Goal: Task Accomplishment & Management: Use online tool/utility

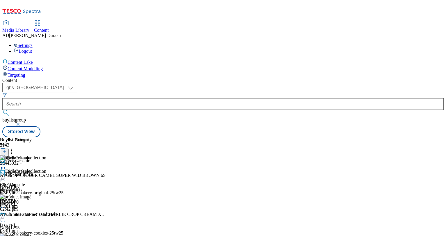
select select "ghs-[GEOGRAPHIC_DATA]"
click at [6, 175] on icon at bounding box center [3, 178] width 6 height 6
click at [31, 235] on span "Publish" at bounding box center [24, 237] width 13 height 4
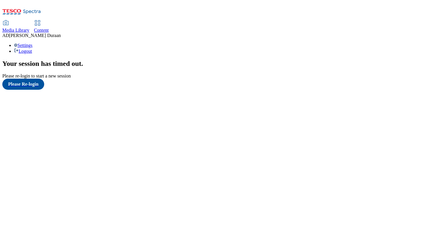
scroll to position [1, 0]
click at [28, 90] on button "Please Re-login" at bounding box center [23, 84] width 42 height 11
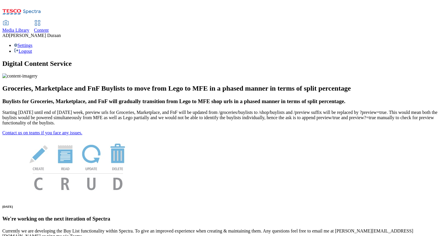
click at [49, 28] on span "Content" at bounding box center [41, 30] width 15 height 5
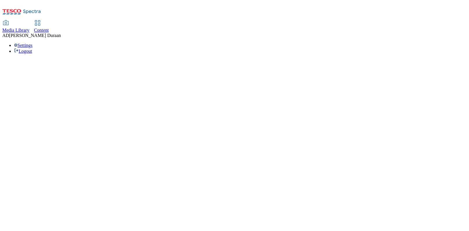
select select "ghs-[GEOGRAPHIC_DATA]"
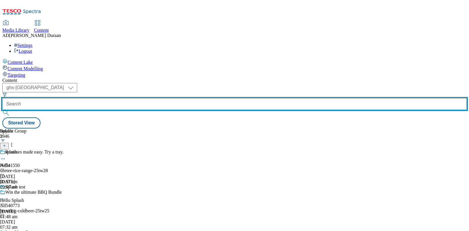
click at [147, 98] on input "text" at bounding box center [234, 104] width 464 height 12
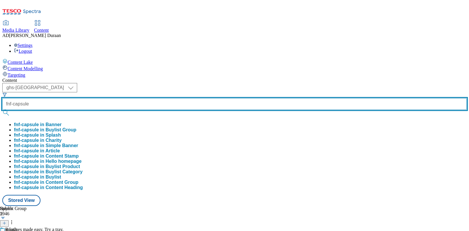
type input "fnf-capsule"
click at [2, 110] on button "submit" at bounding box center [6, 113] width 8 height 6
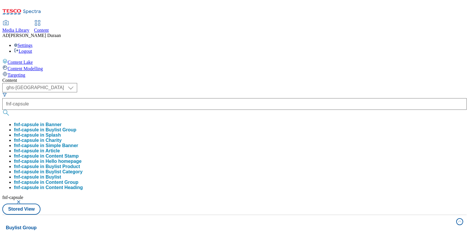
click at [229, 78] on div "Content" at bounding box center [234, 80] width 464 height 5
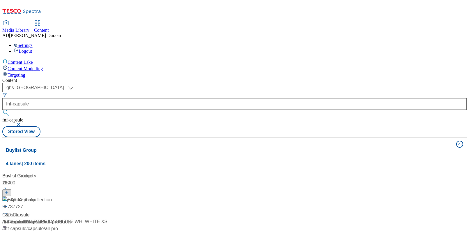
click at [75, 196] on div "F&F Capsule F&F Capsule / fnf-capsule 11 Aug 2025 11:19 am" at bounding box center [38, 221] width 73 height 50
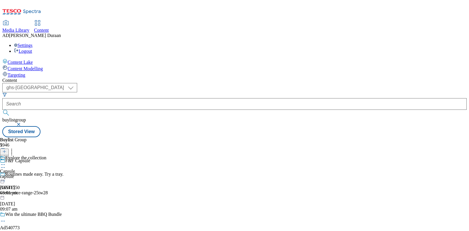
click at [46, 155] on div "Explore the collection Capsule capsule 12 Aug 2025 03:01 pm" at bounding box center [23, 175] width 46 height 40
click at [6, 175] on icon at bounding box center [3, 178] width 6 height 6
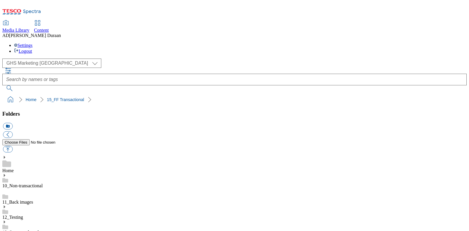
select select "flare-ghs-mktg"
